Goal: Task Accomplishment & Management: Use online tool/utility

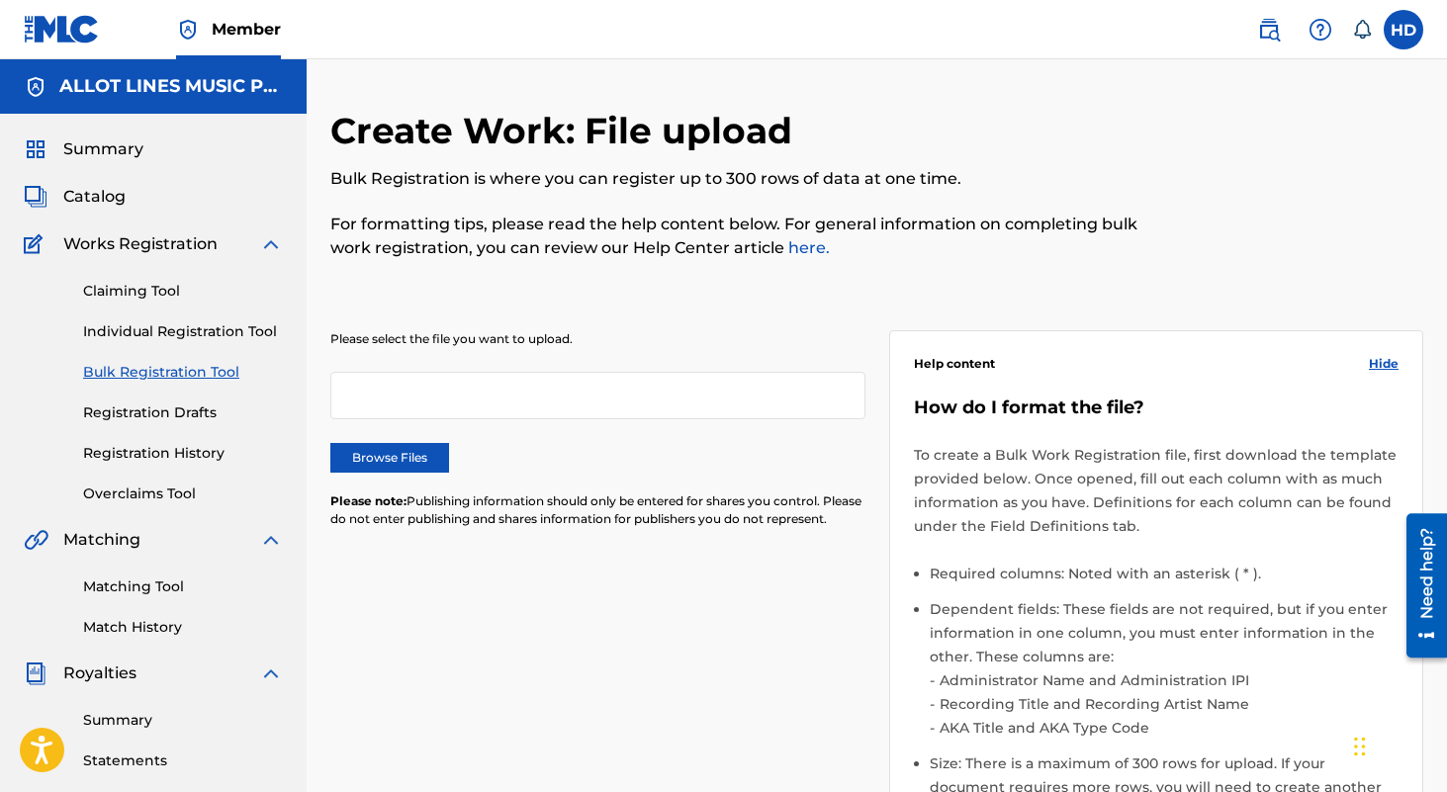
click at [383, 455] on label "Browse Files" at bounding box center [389, 458] width 119 height 30
click at [0, 0] on input "Browse Files" at bounding box center [0, 0] width 0 height 0
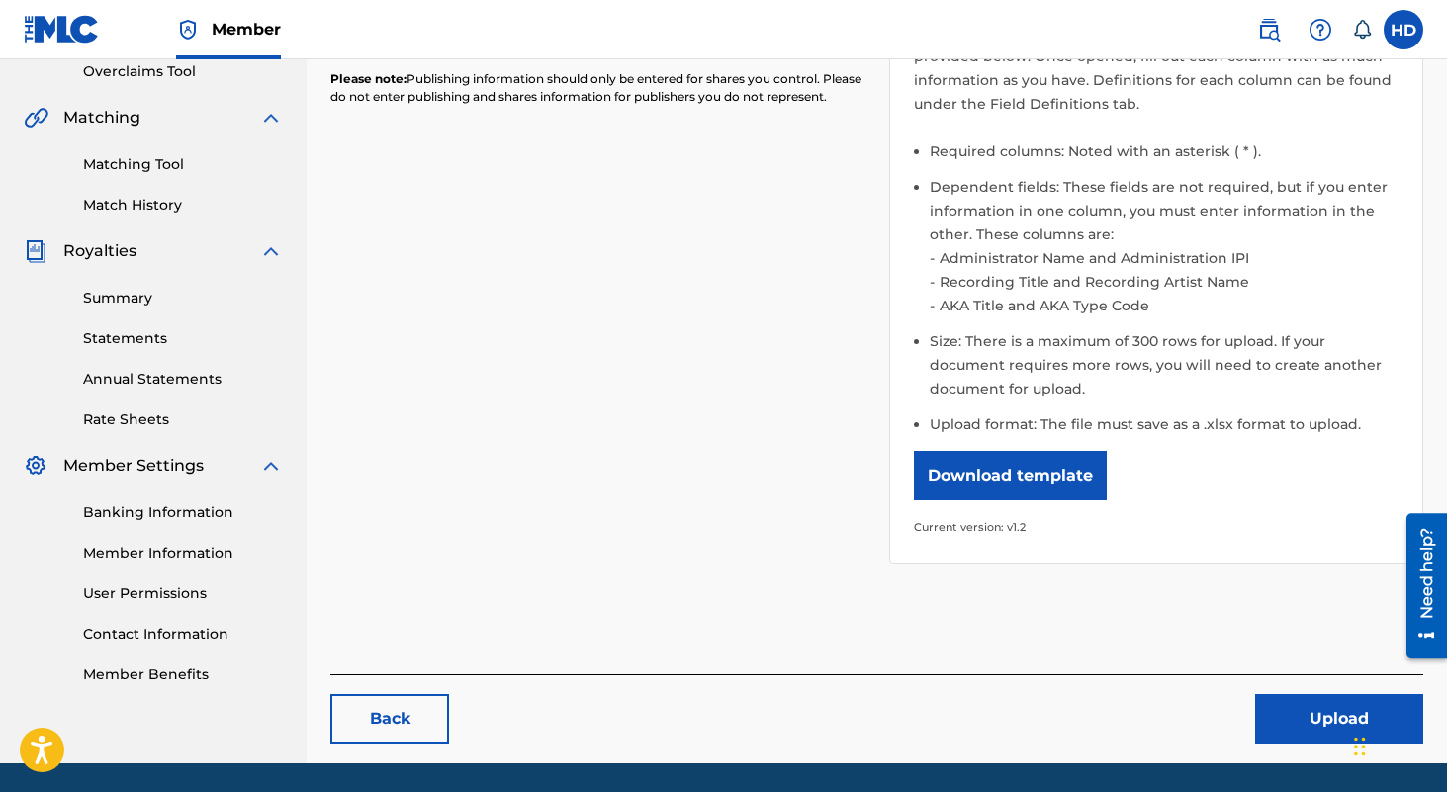
scroll to position [426, 0]
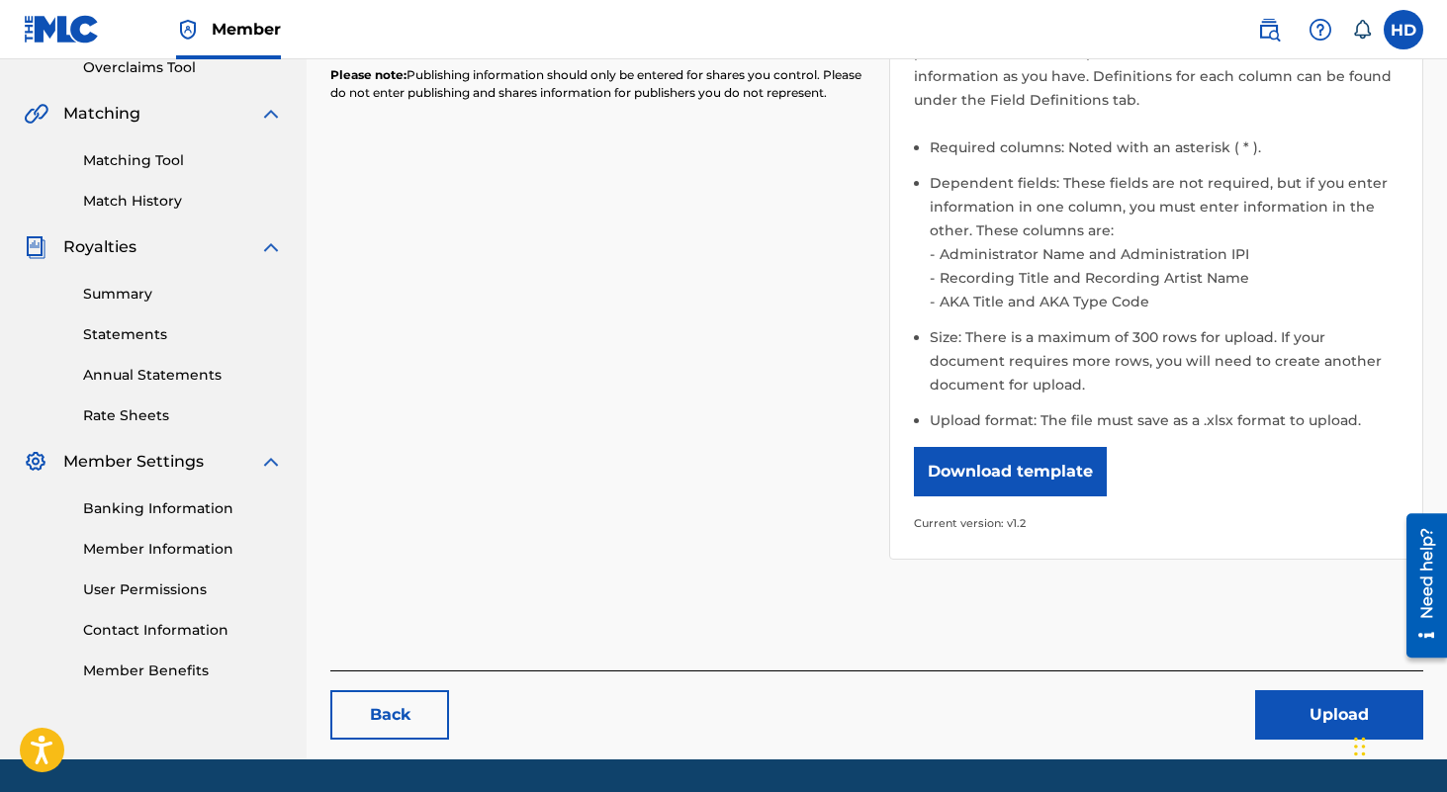
click at [1277, 699] on button "Upload" at bounding box center [1339, 715] width 168 height 49
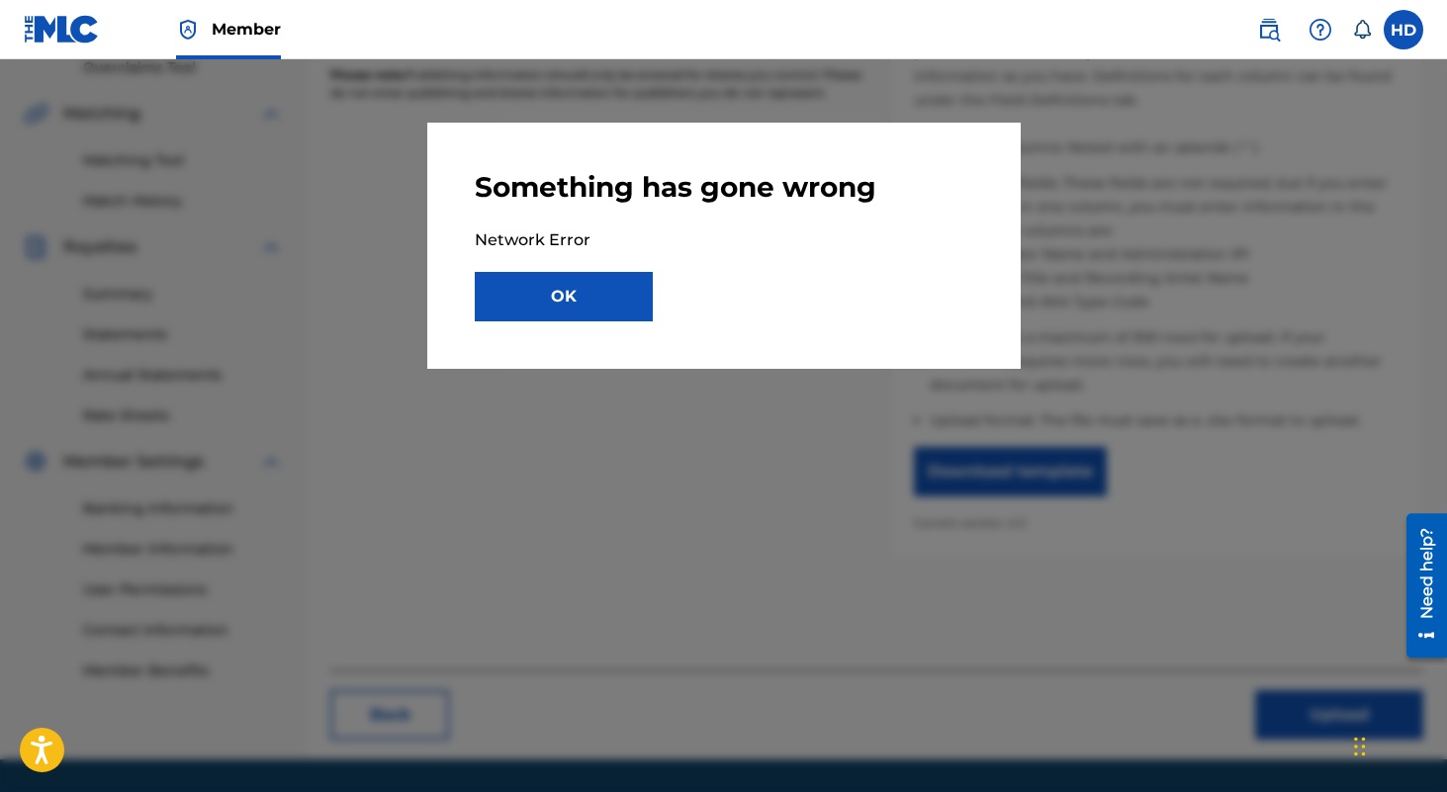
click at [646, 305] on button "OK" at bounding box center [564, 296] width 178 height 49
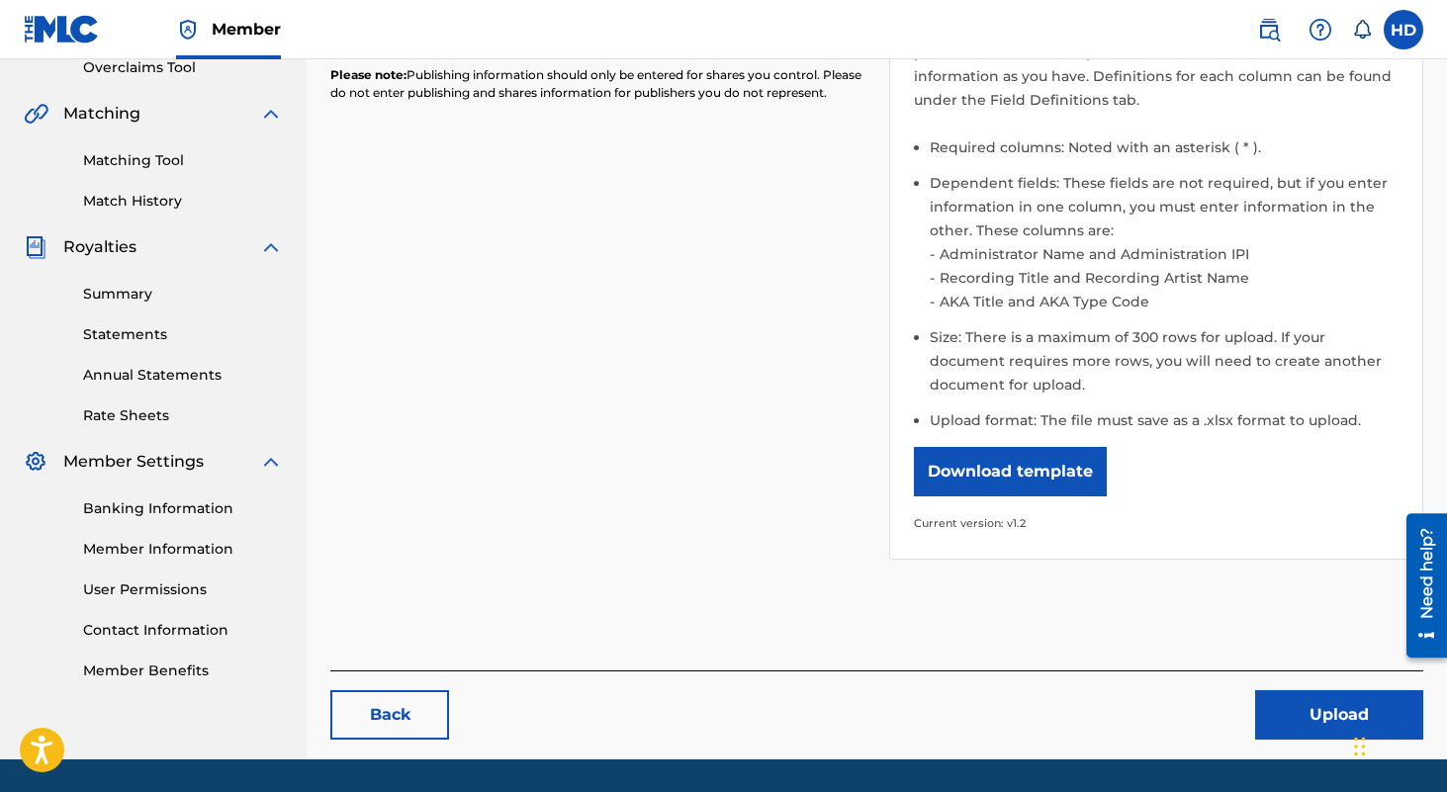
click at [777, 308] on div "Please select the file you want to upload. MLC-Export-08252025 (2).xlsx Remove …" at bounding box center [876, 220] width 1093 height 727
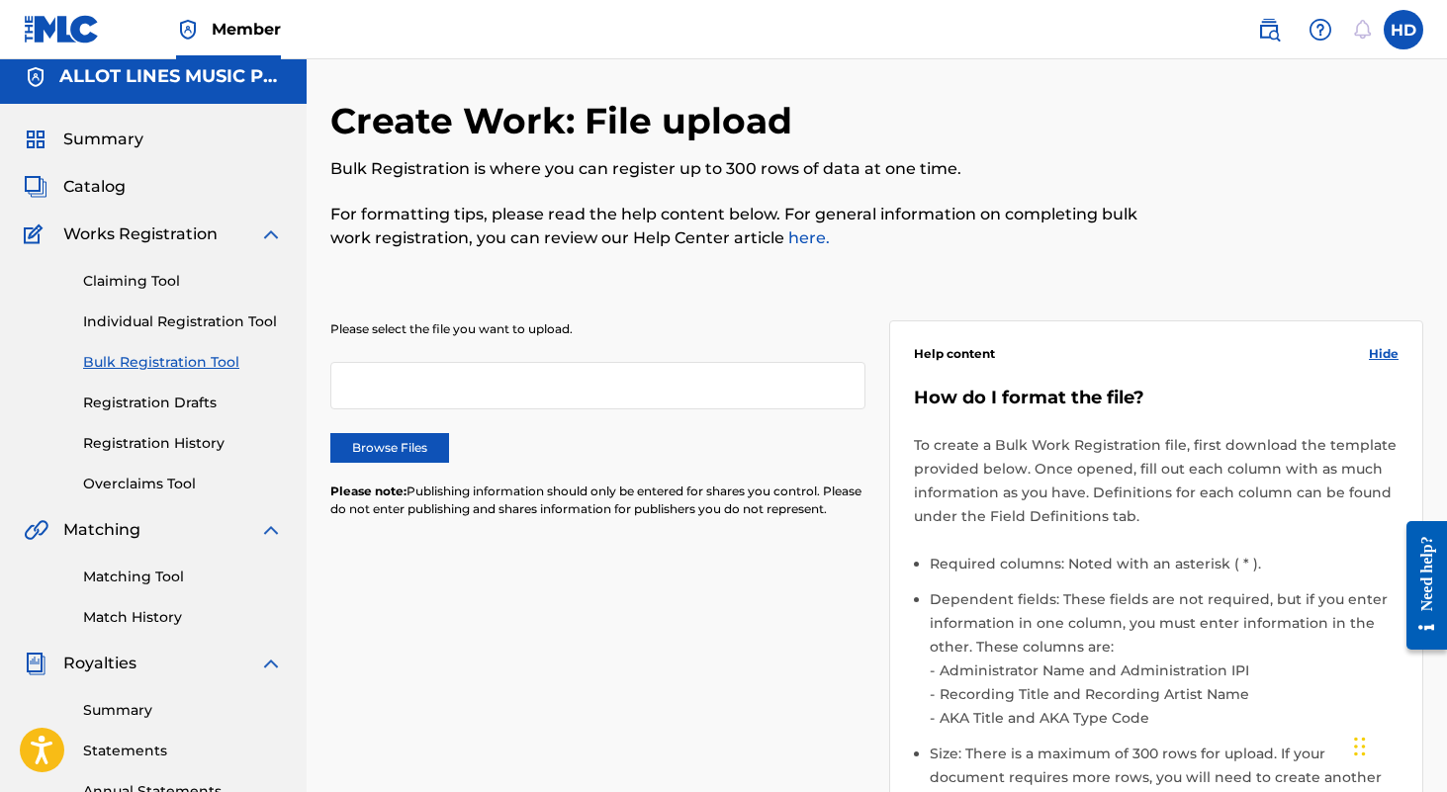
scroll to position [12, 0]
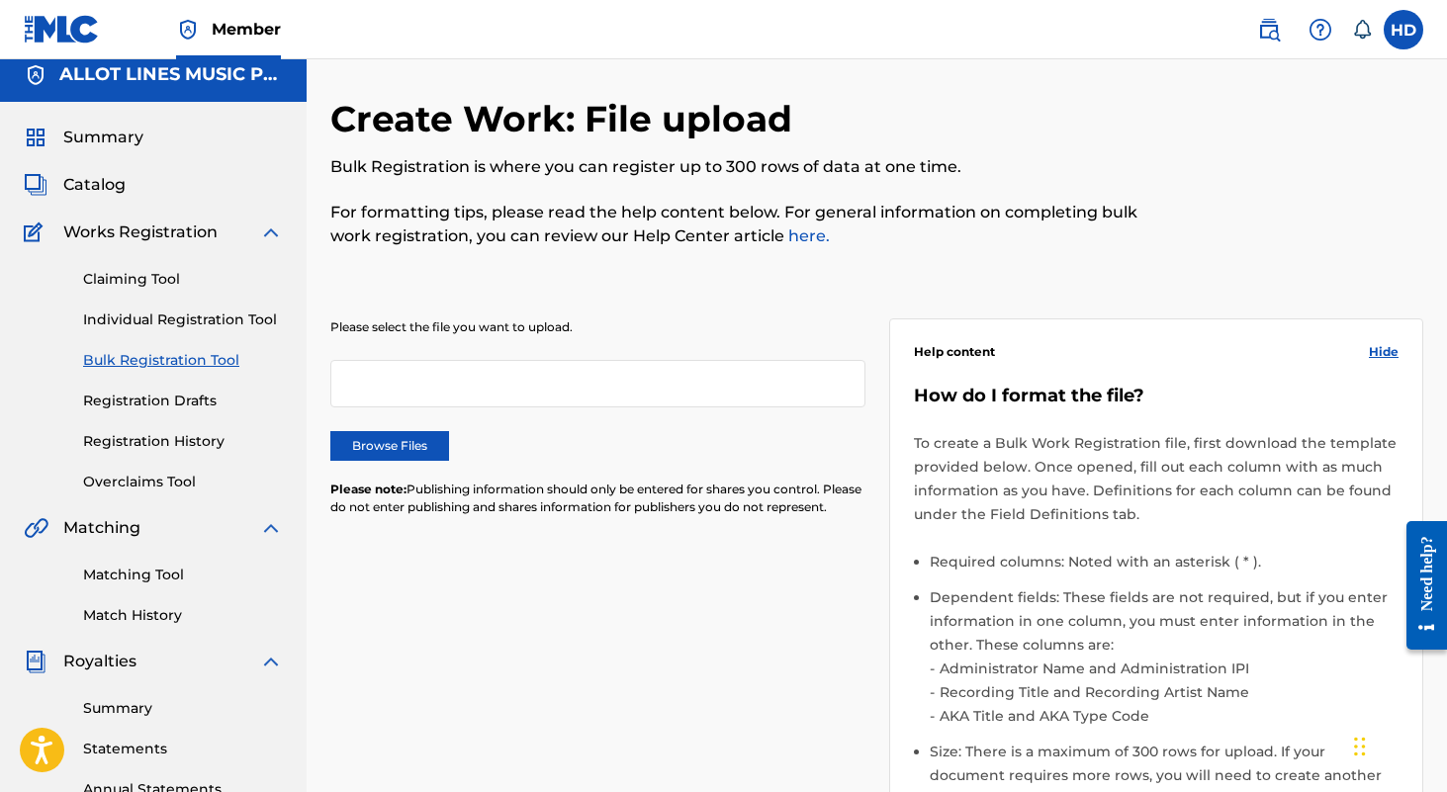
click at [417, 446] on label "Browse Files" at bounding box center [389, 446] width 119 height 30
click at [0, 0] on input "Browse Files" at bounding box center [0, 0] width 0 height 0
click at [420, 441] on label "Browse Files" at bounding box center [389, 446] width 119 height 30
click at [0, 0] on input "Browse Files" at bounding box center [0, 0] width 0 height 0
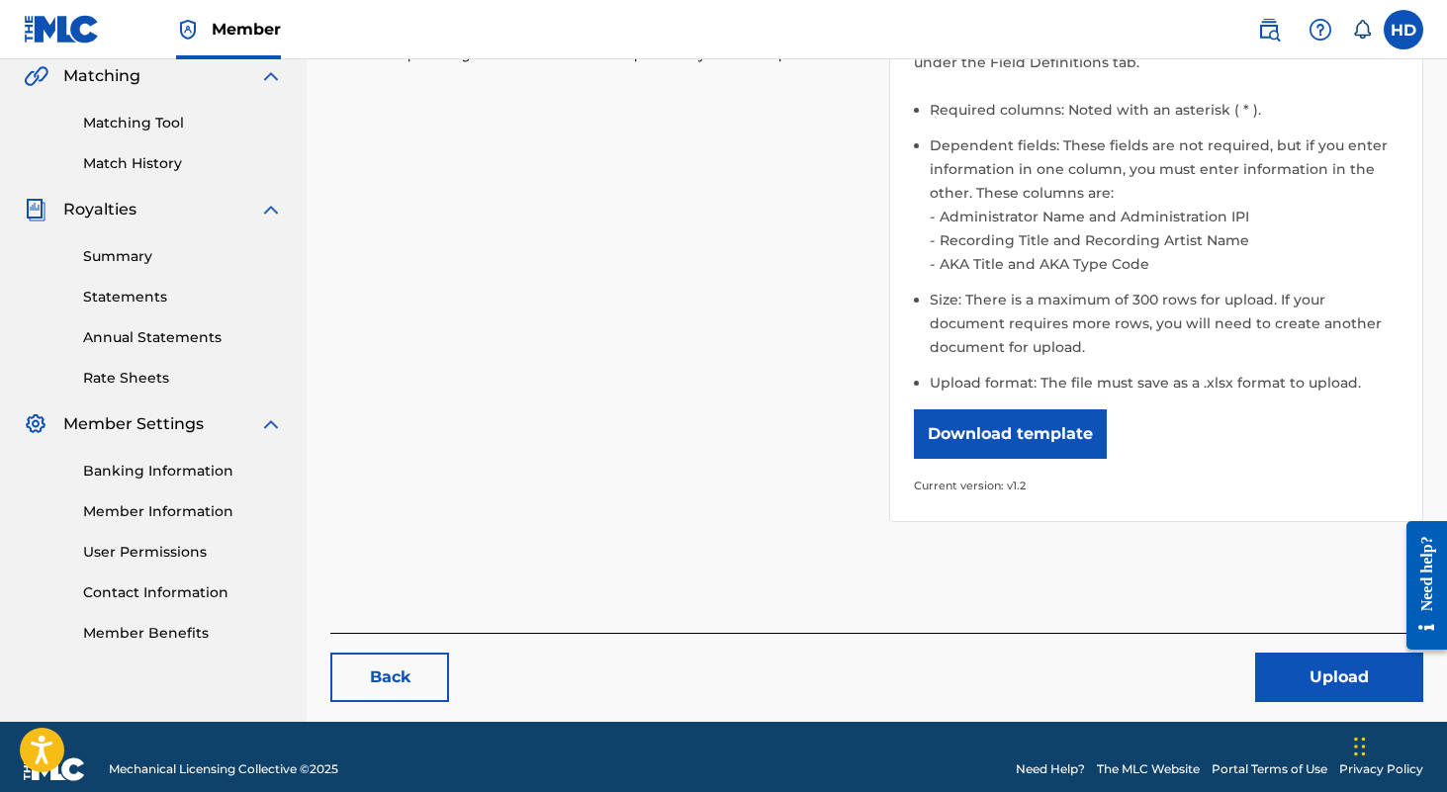
scroll to position [488, 0]
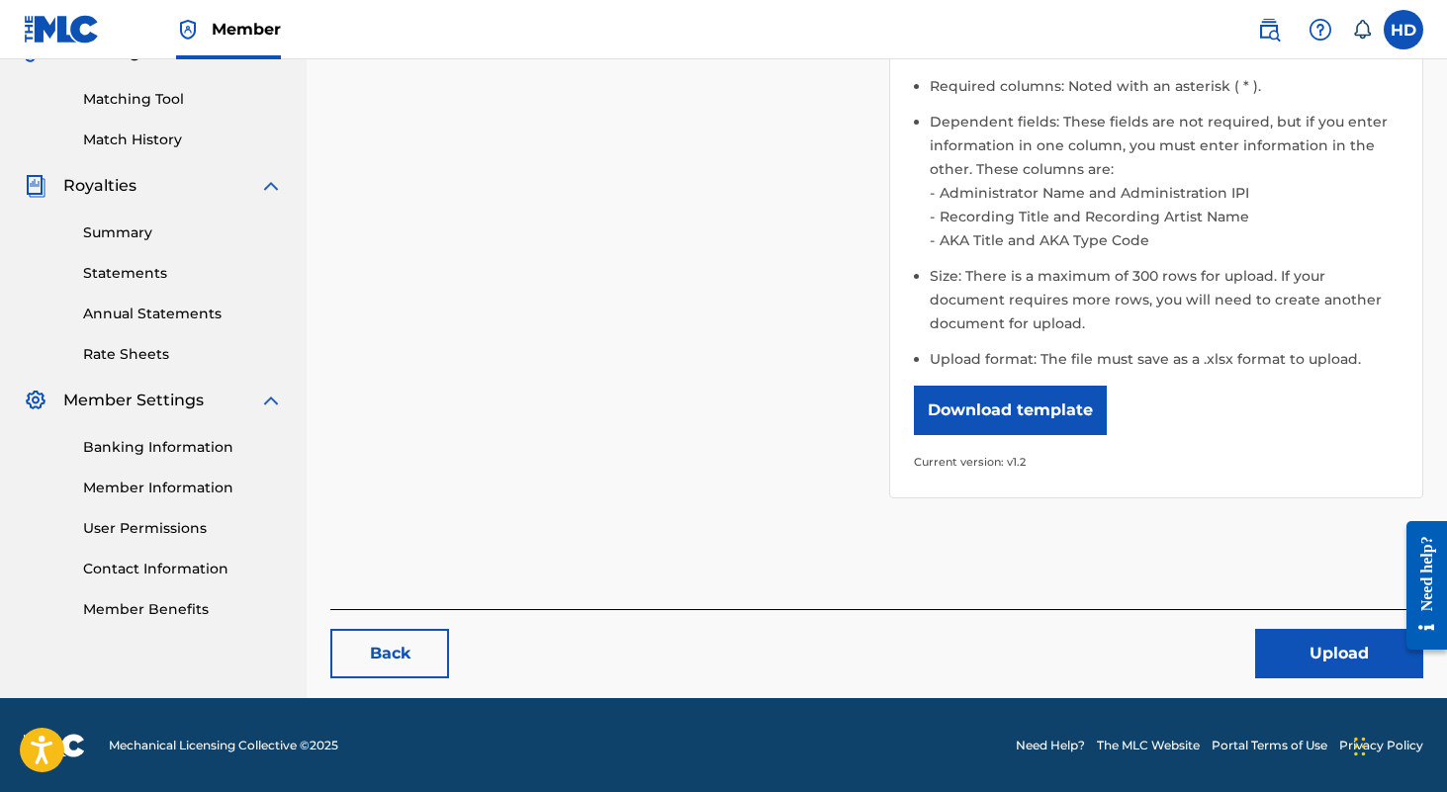
click at [1328, 652] on button "Upload" at bounding box center [1339, 653] width 168 height 49
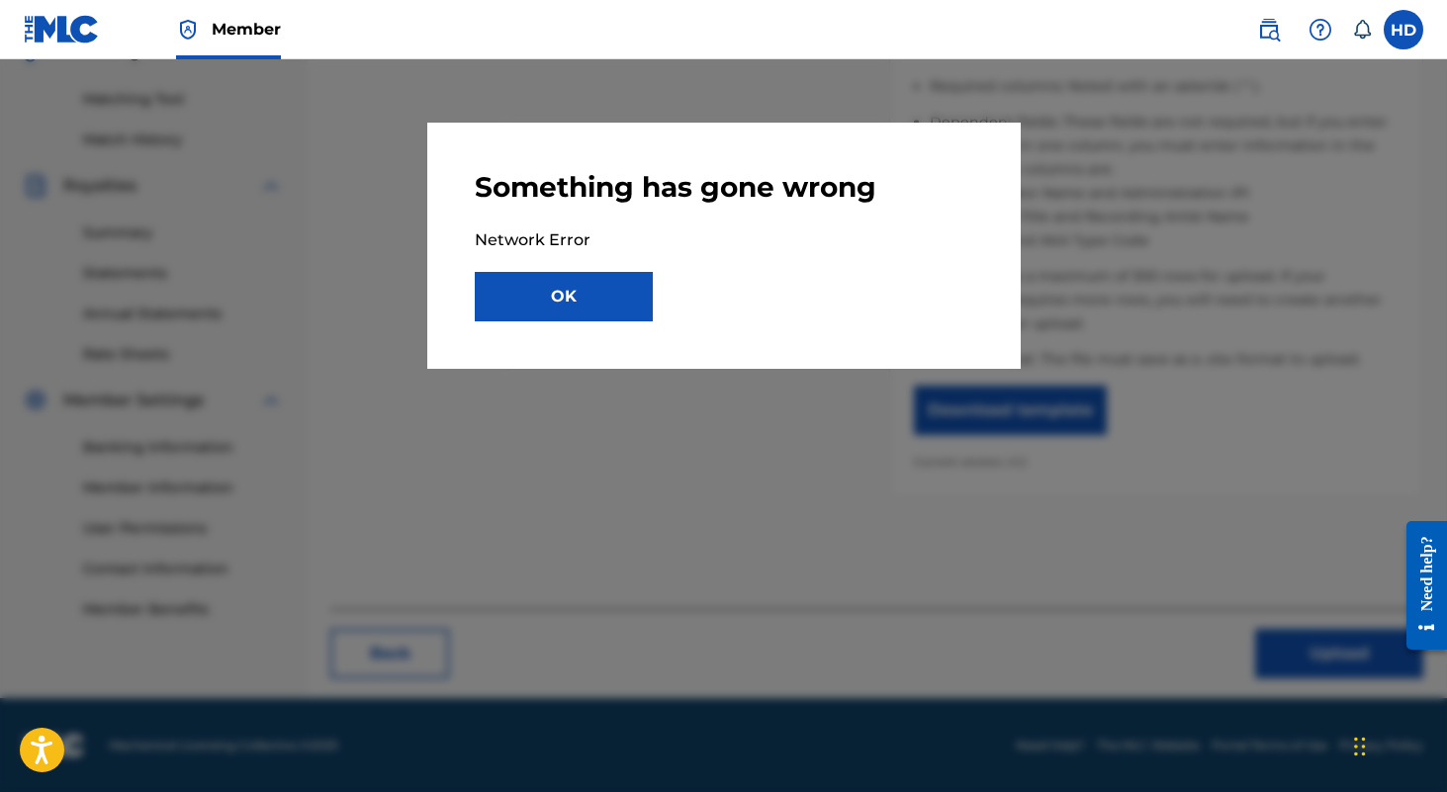
click at [601, 291] on button "OK" at bounding box center [564, 296] width 178 height 49
